Goal: Find specific fact: Find contact information

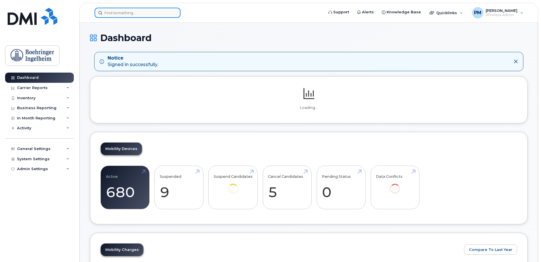
click at [162, 13] on input at bounding box center [138, 13] width 86 height 10
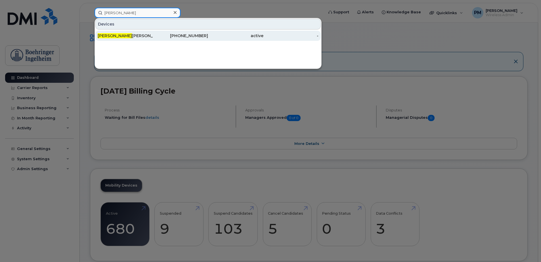
type input "[PERSON_NAME]"
click at [168, 36] on div "[PHONE_NUMBER]" at bounding box center [180, 36] width 55 height 6
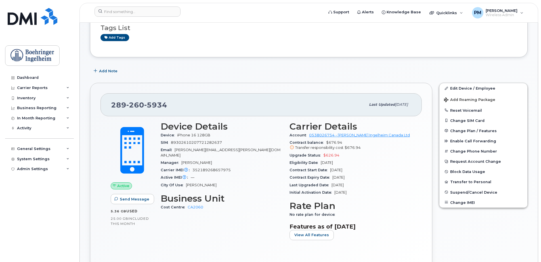
scroll to position [57, 0]
